Goal: Task Accomplishment & Management: Manage account settings

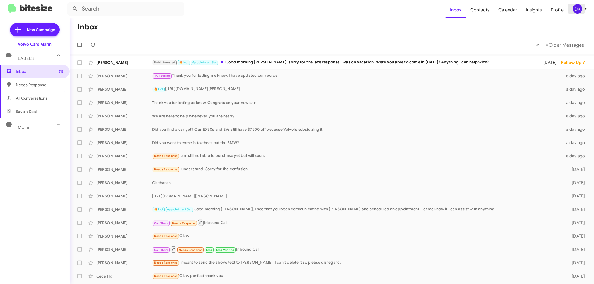
click at [581, 8] on div "DK" at bounding box center [577, 8] width 9 height 9
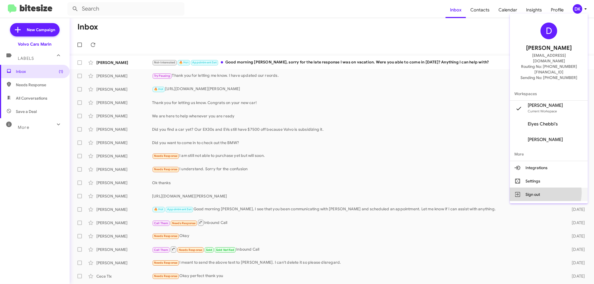
click at [545, 188] on button "Sign out" at bounding box center [549, 194] width 78 height 13
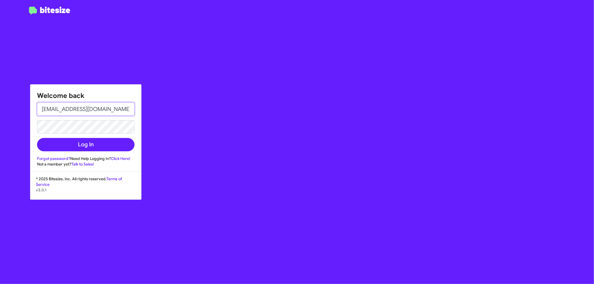
click at [120, 109] on input "[EMAIL_ADDRESS][DOMAIN_NAME]" at bounding box center [85, 109] width 97 height 13
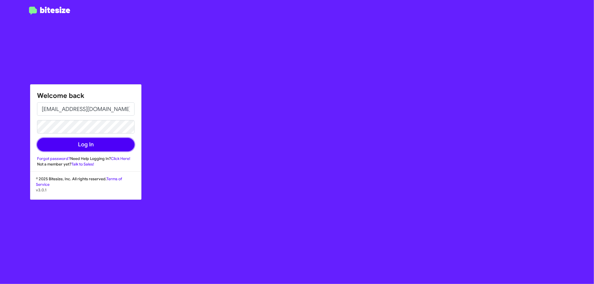
click at [73, 143] on button "Log In" at bounding box center [85, 144] width 97 height 13
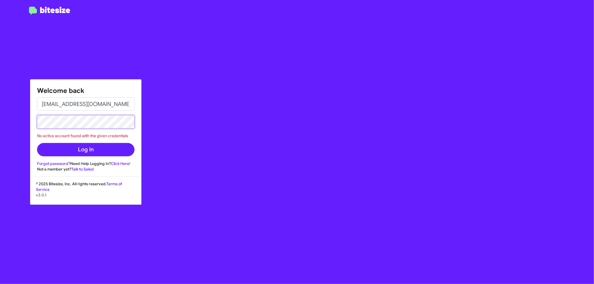
click at [37, 143] on button "Log In" at bounding box center [85, 149] width 97 height 13
type input "[EMAIL_ADDRESS][DOMAIN_NAME]"
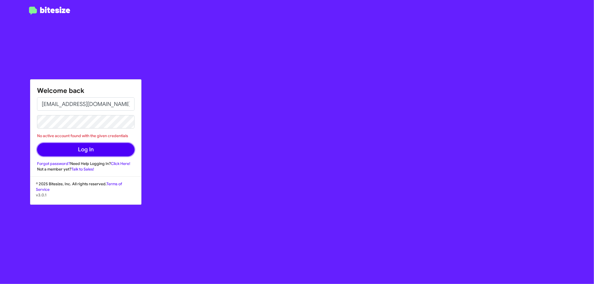
click at [85, 152] on button "Log In" at bounding box center [85, 149] width 97 height 13
